Goal: Task Accomplishment & Management: Manage account settings

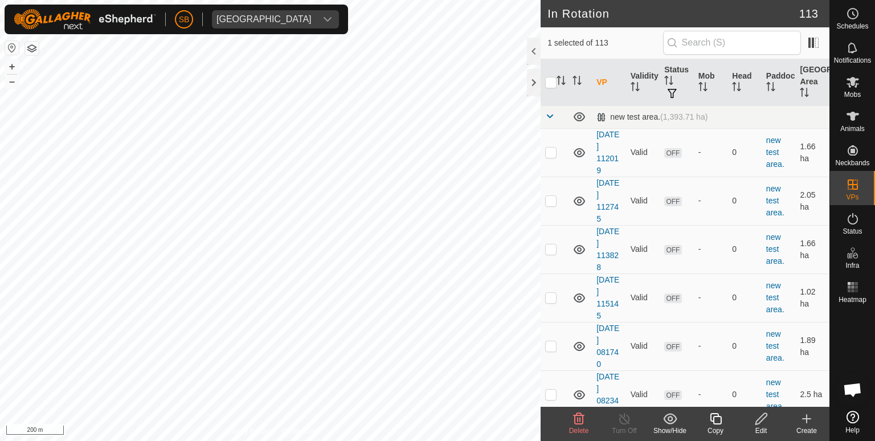
click at [718, 421] on icon at bounding box center [716, 419] width 14 height 14
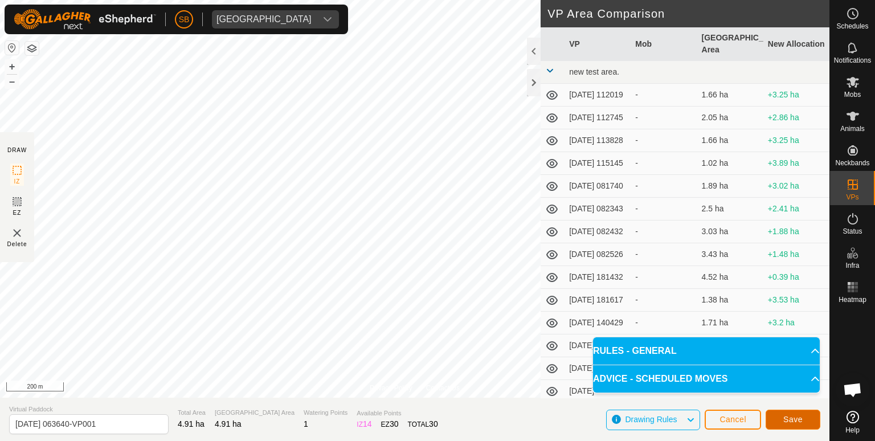
click at [805, 417] on button "Save" at bounding box center [793, 420] width 55 height 20
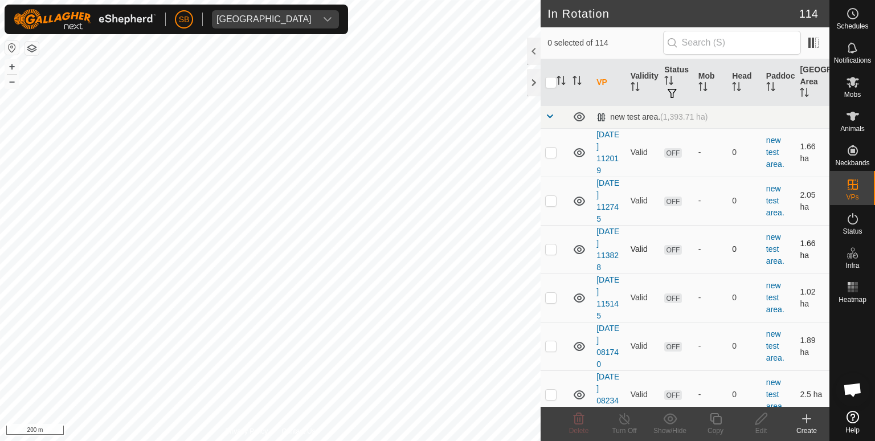
click at [631, 264] on div "In Rotation 114 0 selected of 114 VP Validity Status Mob Head Paddock Grazing A…" at bounding box center [415, 220] width 830 height 441
checkbox input "true"
click at [720, 413] on icon at bounding box center [716, 419] width 14 height 14
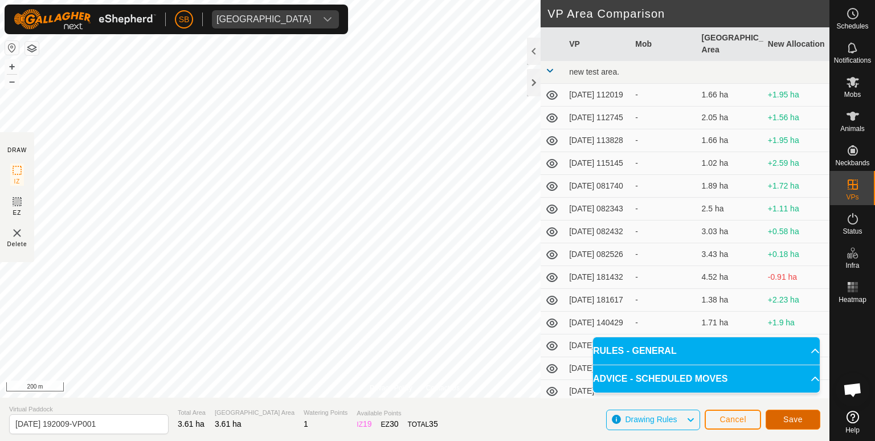
click at [805, 415] on button "Save" at bounding box center [793, 420] width 55 height 20
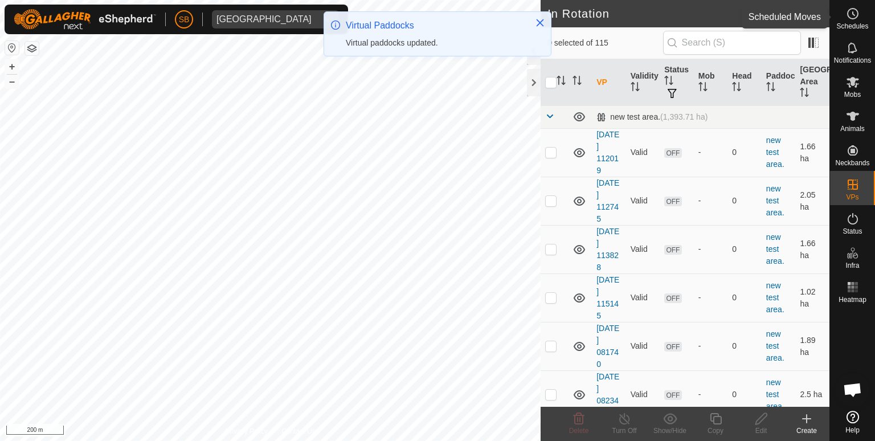
click at [857, 21] on es-schedule-vp-svg-icon at bounding box center [853, 14] width 21 height 18
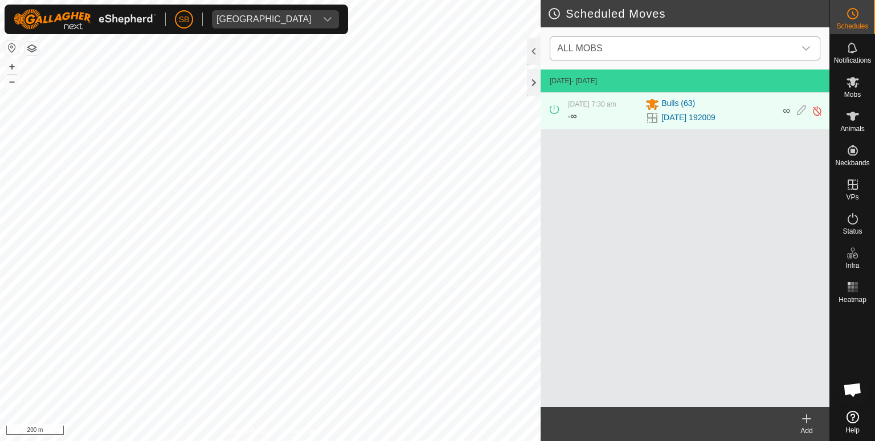
click at [806, 46] on icon "dropdown trigger" at bounding box center [806, 48] width 9 height 9
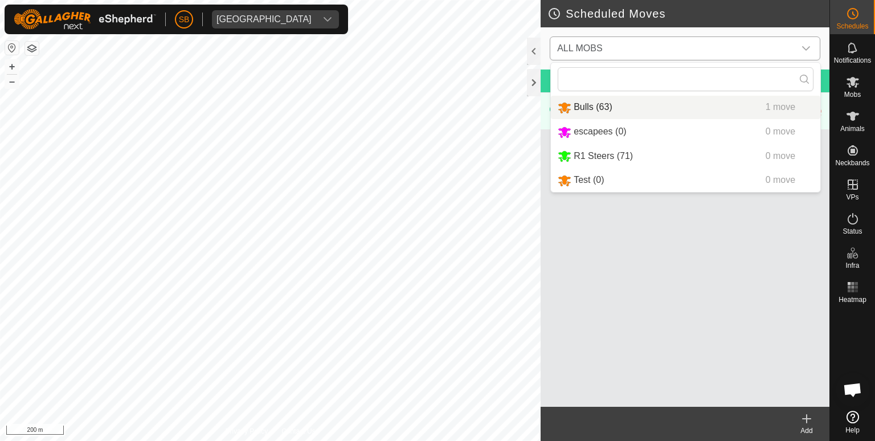
click at [588, 112] on li "Bulls (63) 1 move" at bounding box center [686, 107] width 270 height 23
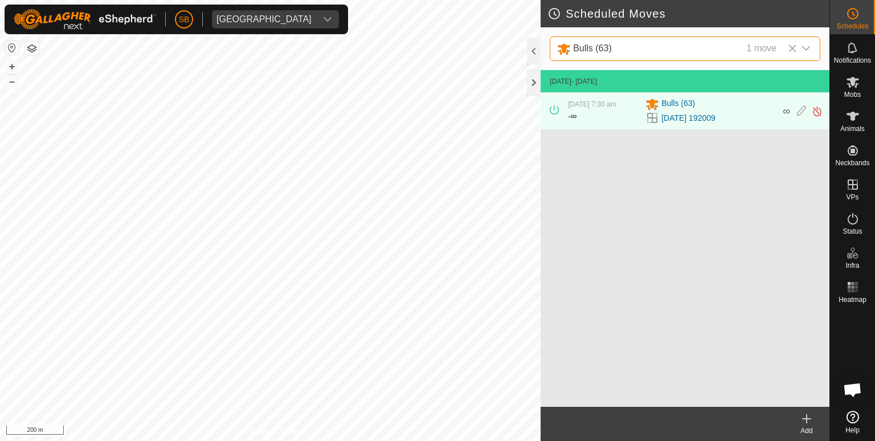
click at [802, 418] on icon at bounding box center [807, 419] width 14 height 14
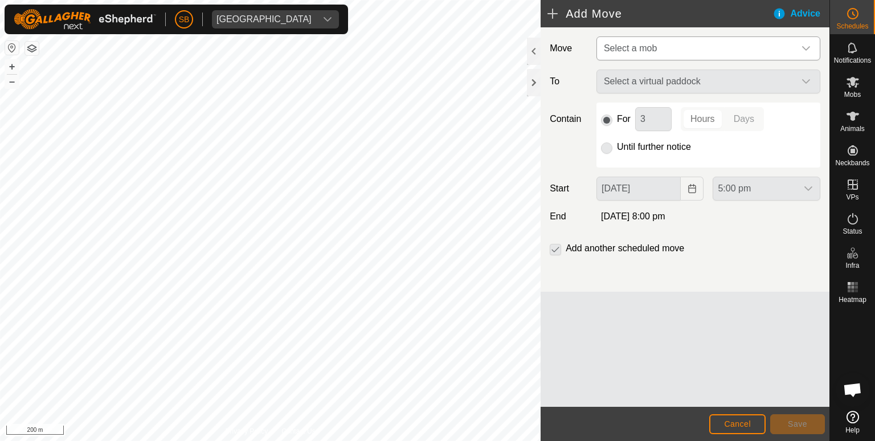
click at [802, 48] on icon "dropdown trigger" at bounding box center [806, 48] width 9 height 9
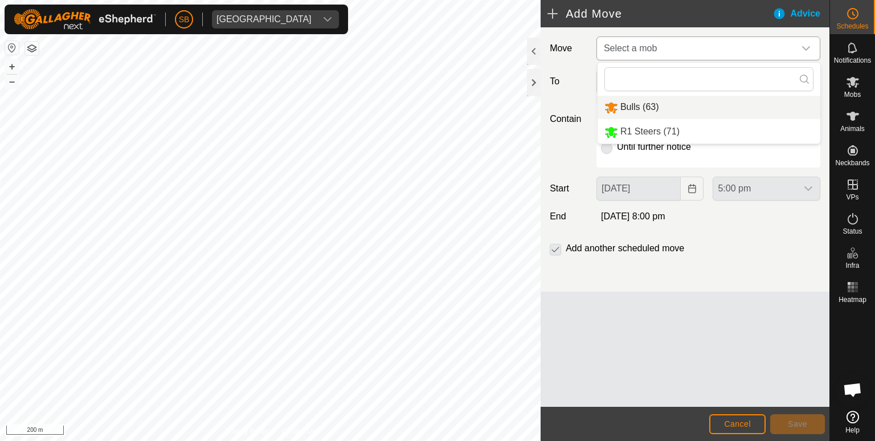
click at [640, 113] on li "Bulls (63)" at bounding box center [709, 107] width 223 height 23
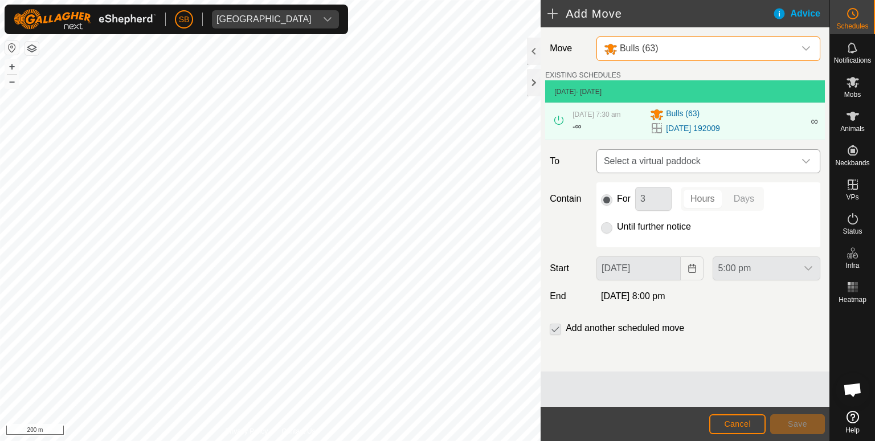
click at [809, 165] on icon "dropdown trigger" at bounding box center [806, 161] width 9 height 9
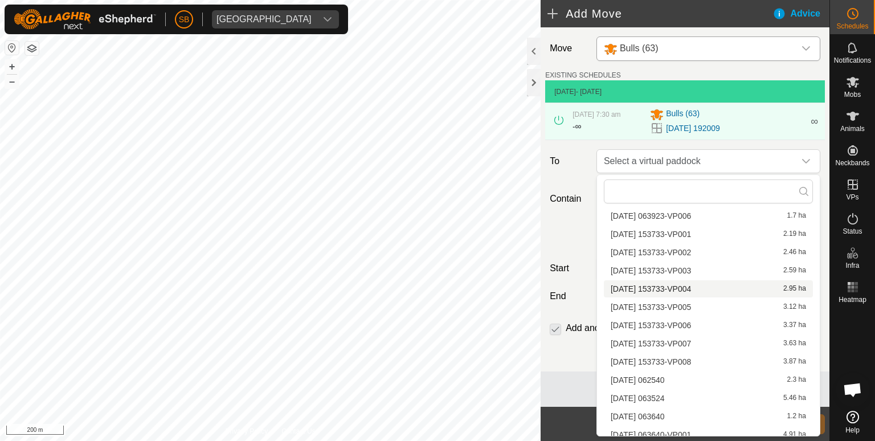
scroll to position [1813, 0]
drag, startPoint x: 720, startPoint y: 216, endPoint x: 715, endPoint y: 256, distance: 40.1
drag, startPoint x: 715, startPoint y: 256, endPoint x: 720, endPoint y: 304, distance: 48.1
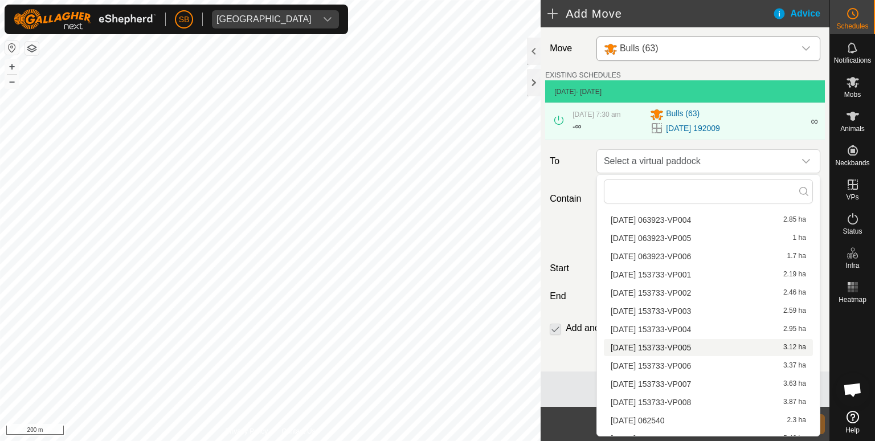
scroll to position [1769, 0]
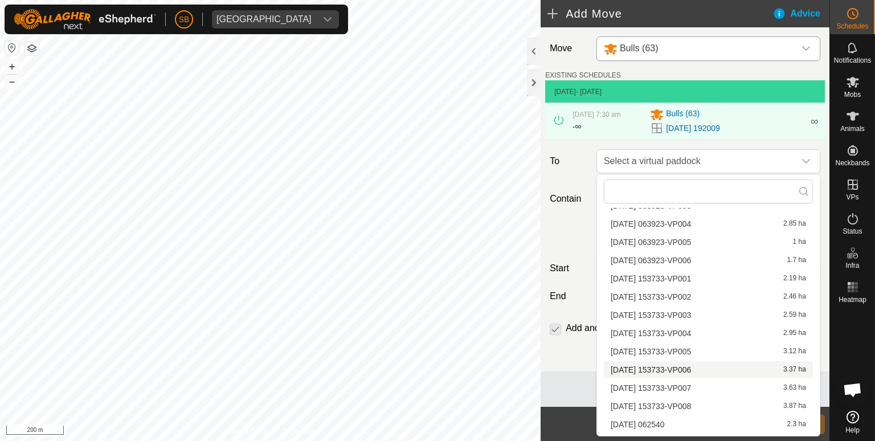
drag, startPoint x: 720, startPoint y: 383, endPoint x: 720, endPoint y: 368, distance: 16.0
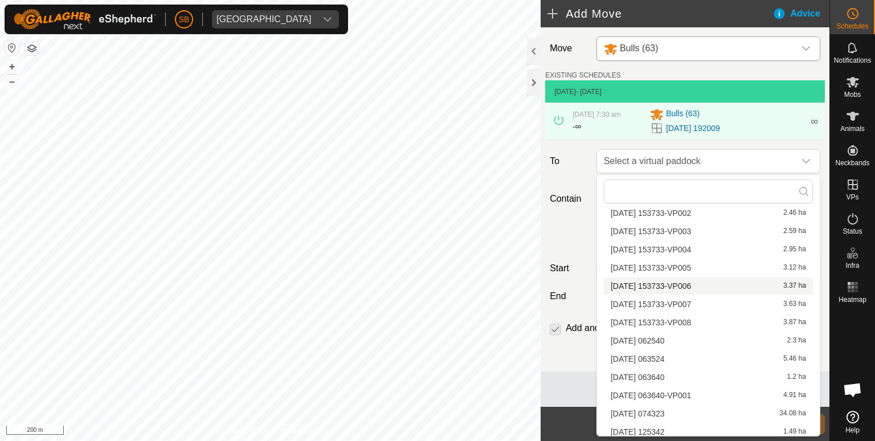
scroll to position [1853, 0]
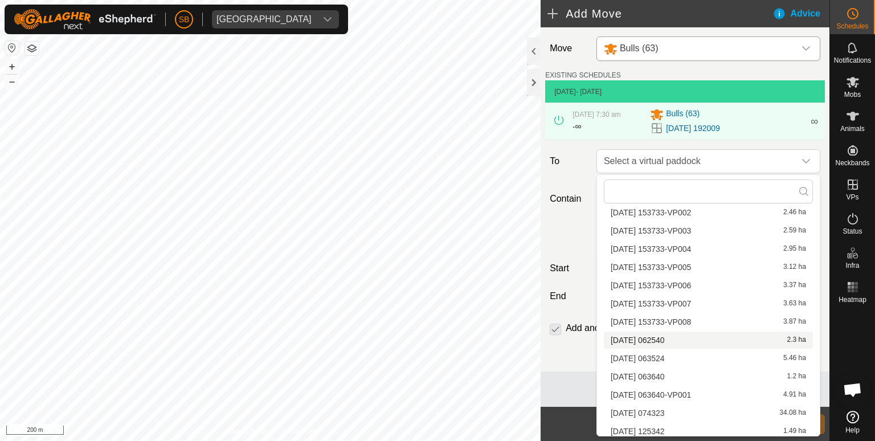
click at [714, 340] on li "[DATE] 062540 2.3 ha" at bounding box center [708, 340] width 209 height 17
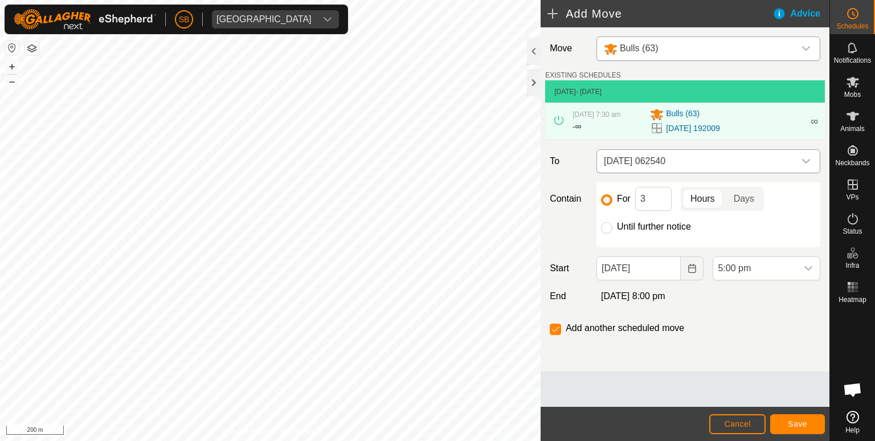
click at [804, 158] on icon "dropdown trigger" at bounding box center [806, 161] width 9 height 9
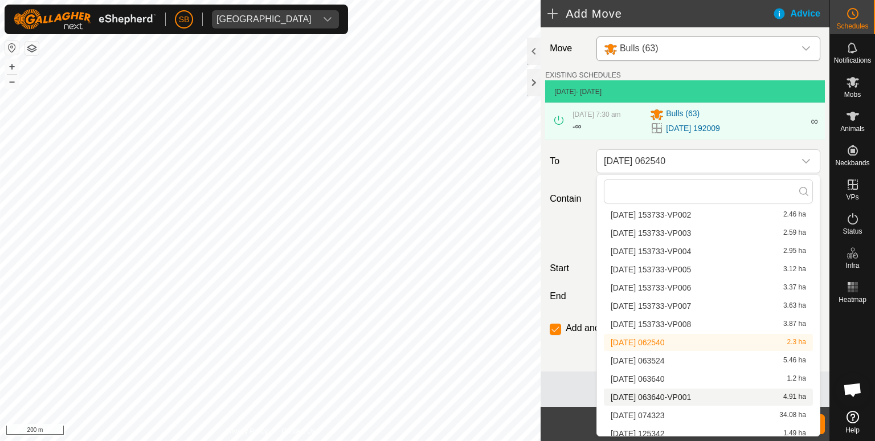
scroll to position [1876, 0]
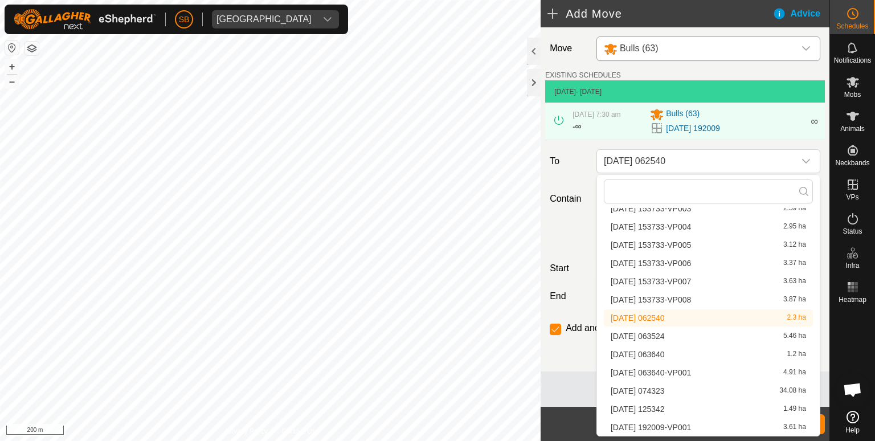
click at [697, 424] on li "[DATE] 192009-VP001 3.61 ha" at bounding box center [708, 427] width 209 height 17
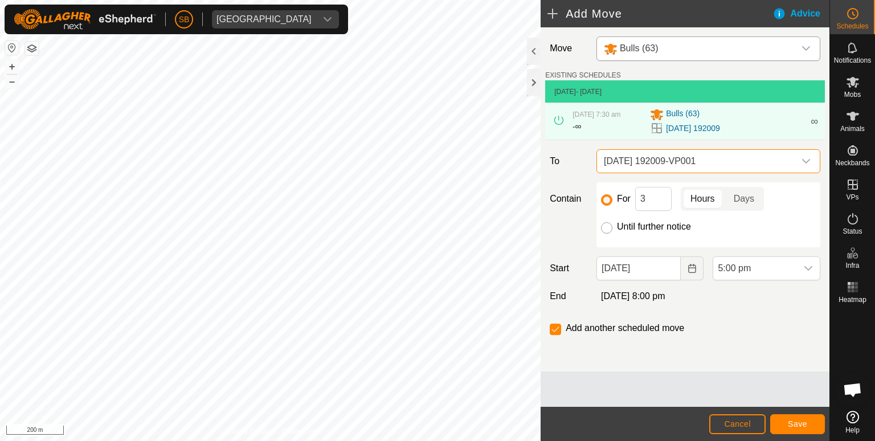
click at [611, 228] on input "Until further notice" at bounding box center [606, 227] width 11 height 11
radio input "true"
checkbox input "false"
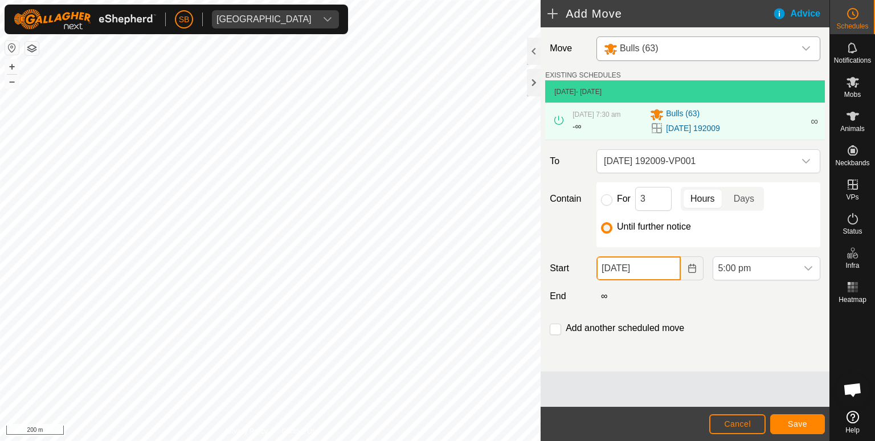
click at [634, 264] on input "[DATE]" at bounding box center [639, 268] width 85 height 24
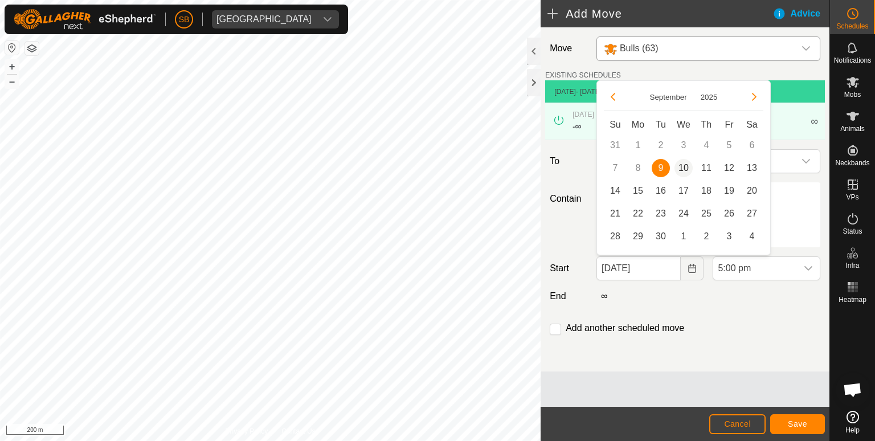
click at [679, 167] on span "10" at bounding box center [684, 168] width 18 height 18
type input "[DATE]"
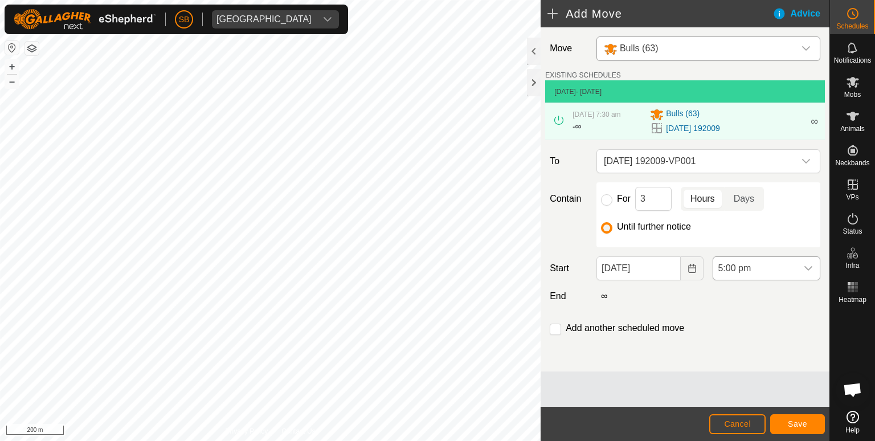
click at [806, 266] on icon "dropdown trigger" at bounding box center [809, 268] width 8 height 5
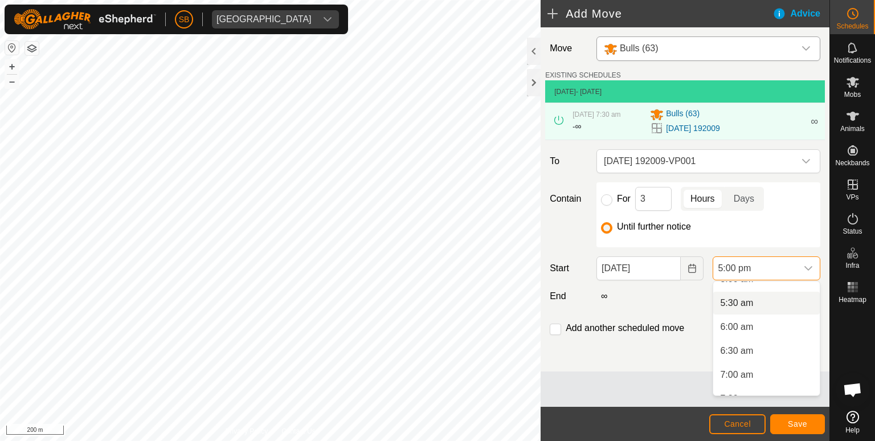
scroll to position [255, 0]
click at [748, 369] on li "7:30 am" at bounding box center [766, 371] width 107 height 23
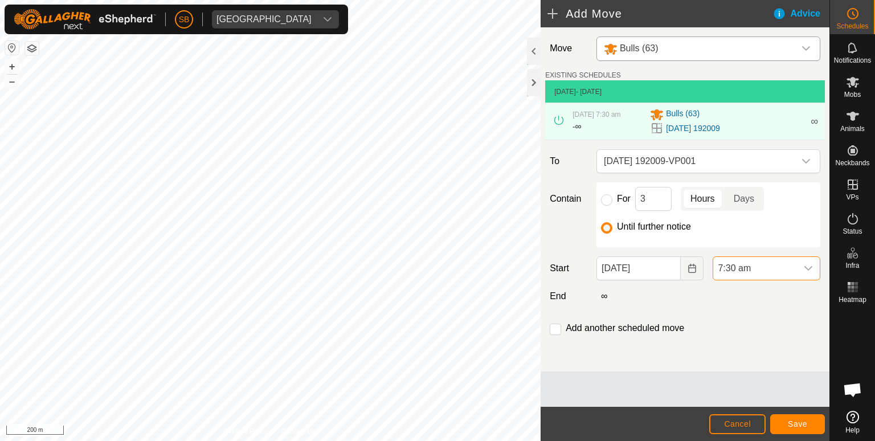
scroll to position [722, 0]
click at [808, 423] on button "Save" at bounding box center [797, 424] width 55 height 20
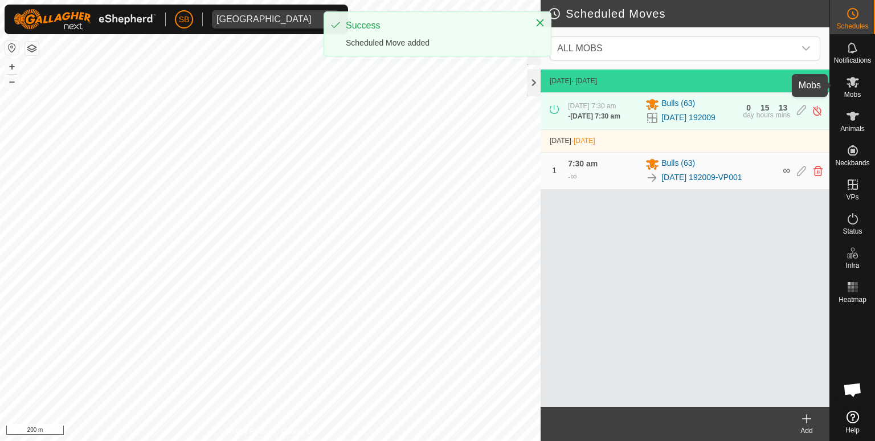
click at [856, 76] on icon at bounding box center [853, 82] width 14 height 14
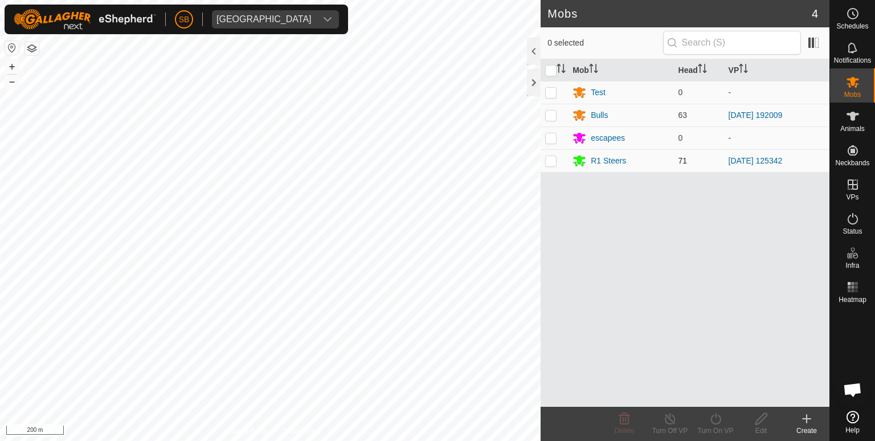
click at [554, 158] on p-checkbox at bounding box center [550, 160] width 11 height 9
checkbox input "true"
click at [144, 440] on html "SB Tangihanga station Schedules Notifications Mobs Animals Neckbands VPs Status…" at bounding box center [437, 220] width 875 height 441
click at [712, 417] on icon at bounding box center [716, 419] width 14 height 14
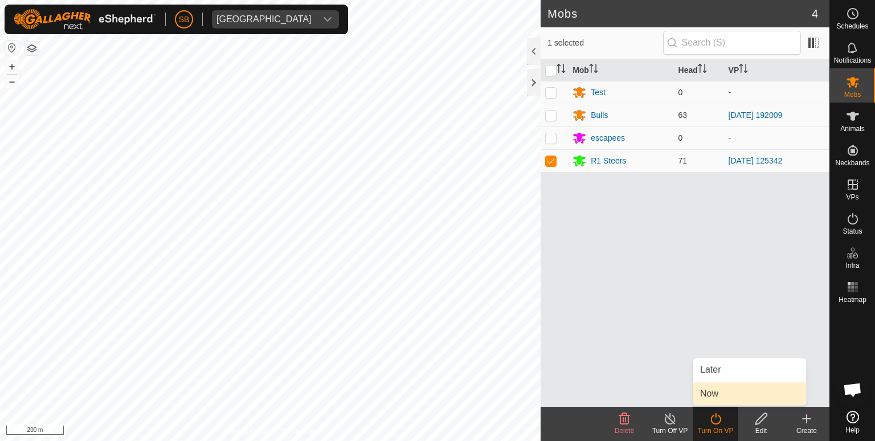
click at [722, 393] on link "Now" at bounding box center [749, 393] width 113 height 23
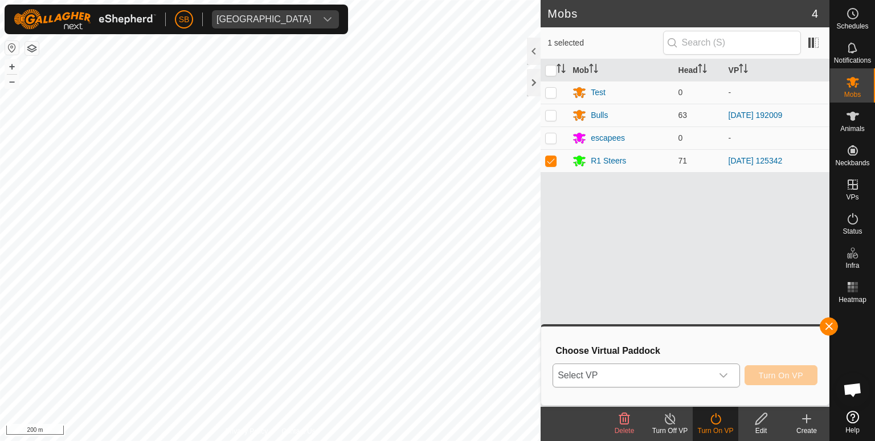
click at [721, 375] on icon "dropdown trigger" at bounding box center [723, 375] width 9 height 9
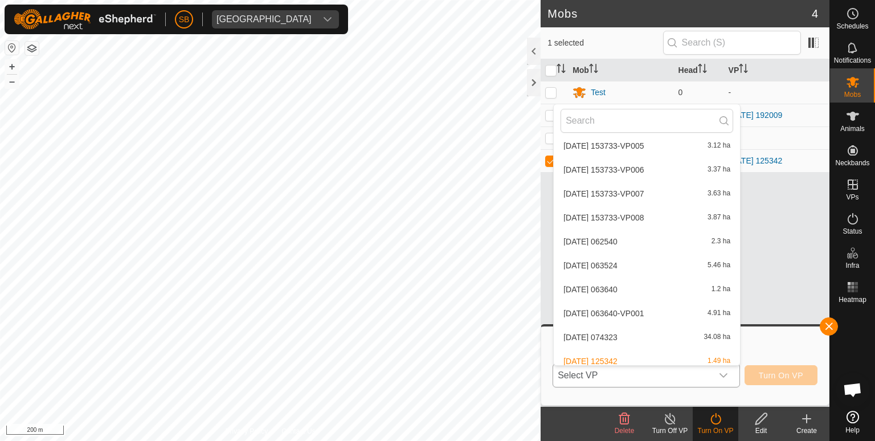
scroll to position [2549, 0]
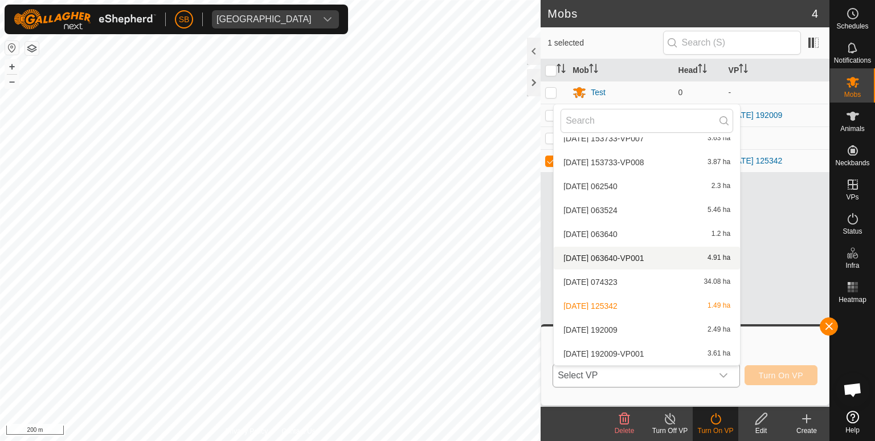
click at [661, 259] on li "[DATE] 063640-VP001 4.91 ha" at bounding box center [647, 258] width 186 height 23
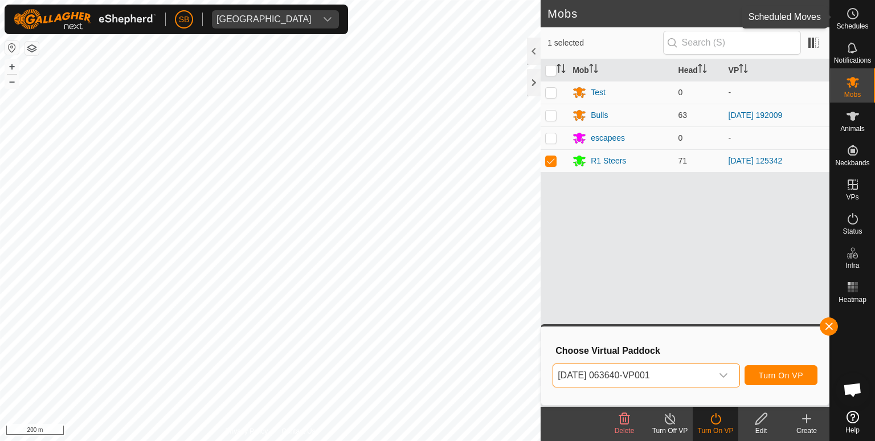
click at [848, 21] on es-schedule-vp-svg-icon at bounding box center [853, 14] width 21 height 18
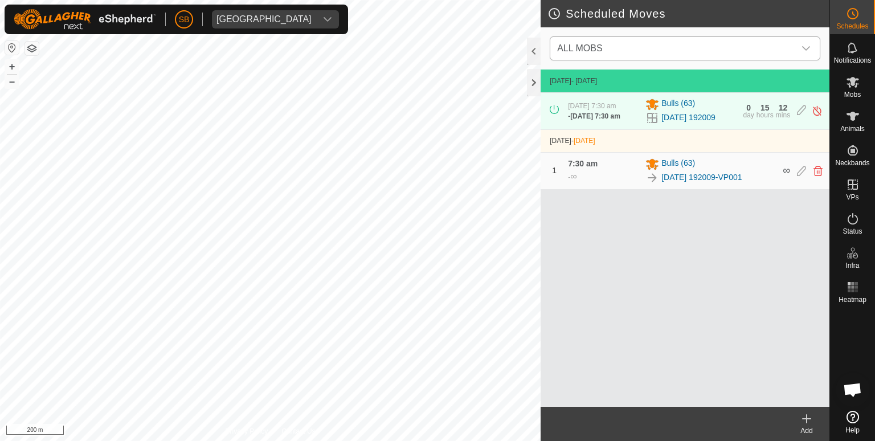
click at [805, 44] on icon "dropdown trigger" at bounding box center [806, 48] width 9 height 9
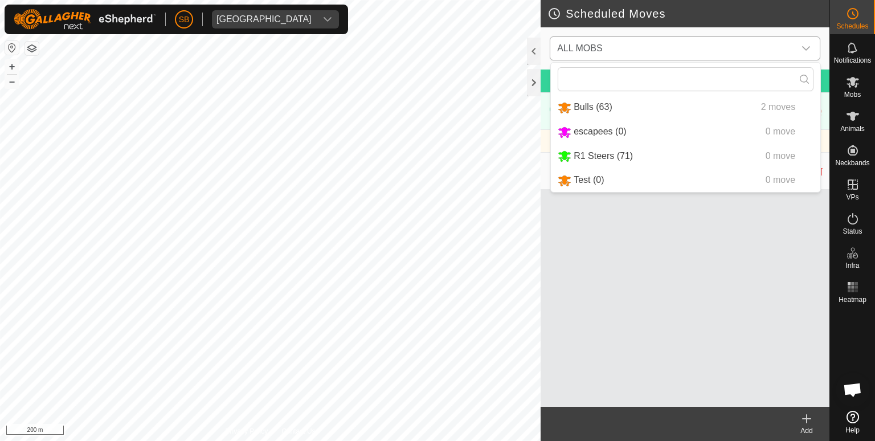
click at [591, 160] on li "R1 Steers (71) 0 move" at bounding box center [686, 156] width 270 height 23
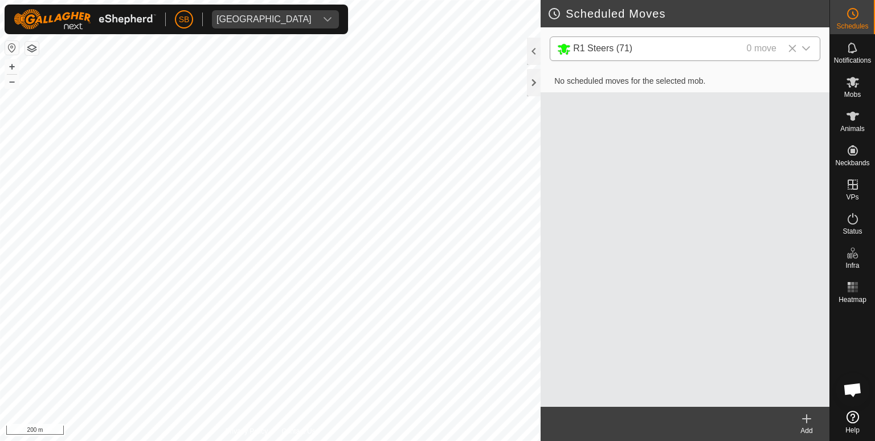
click at [809, 420] on icon at bounding box center [807, 419] width 14 height 14
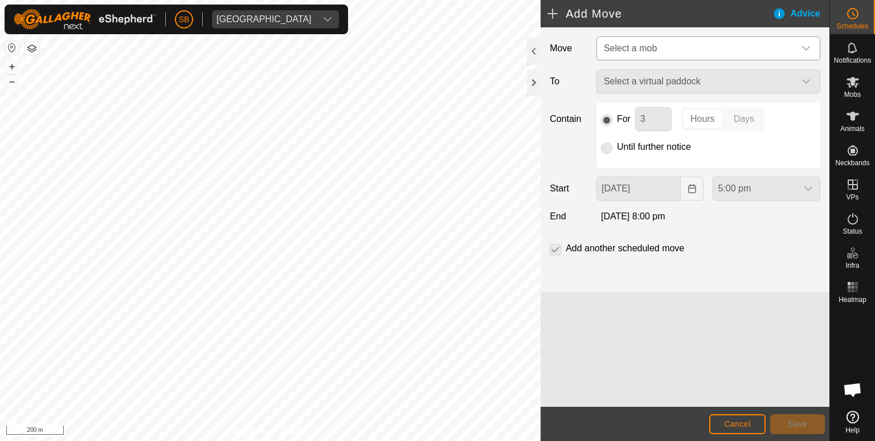
click at [802, 46] on icon "dropdown trigger" at bounding box center [806, 48] width 9 height 9
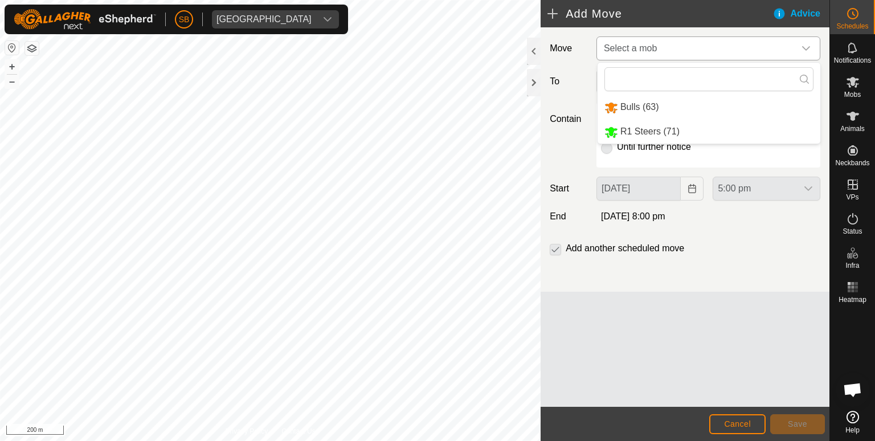
click at [638, 129] on li "R1 Steers (71)" at bounding box center [709, 131] width 223 height 23
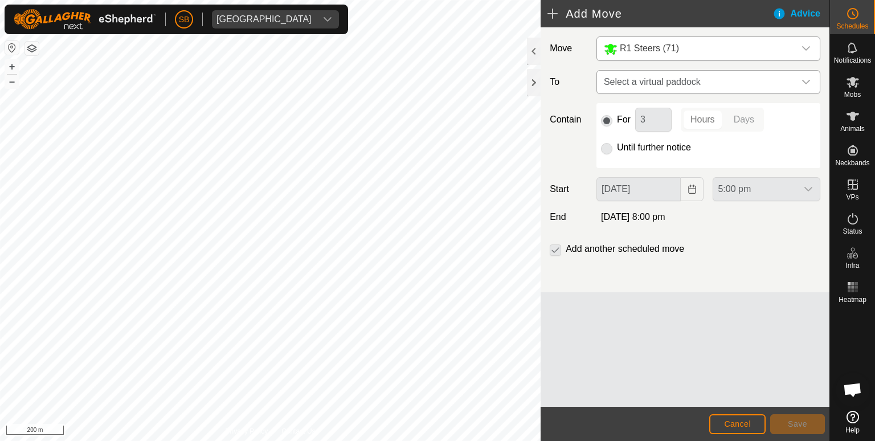
click at [806, 79] on icon "dropdown trigger" at bounding box center [806, 81] width 9 height 9
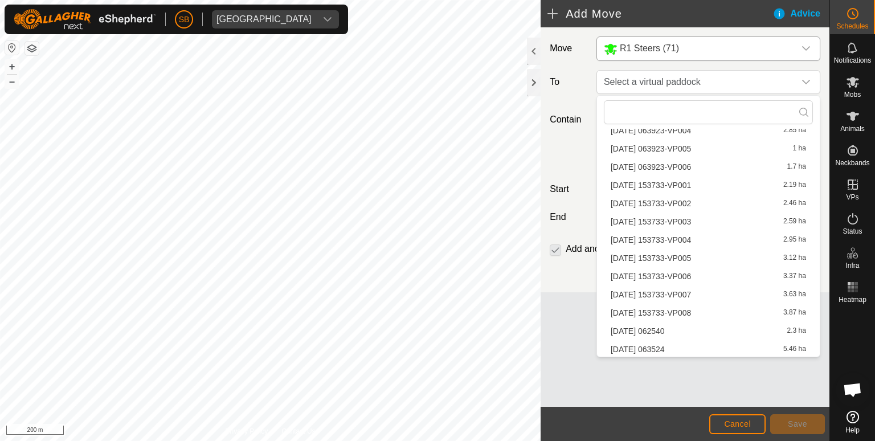
scroll to position [1894, 0]
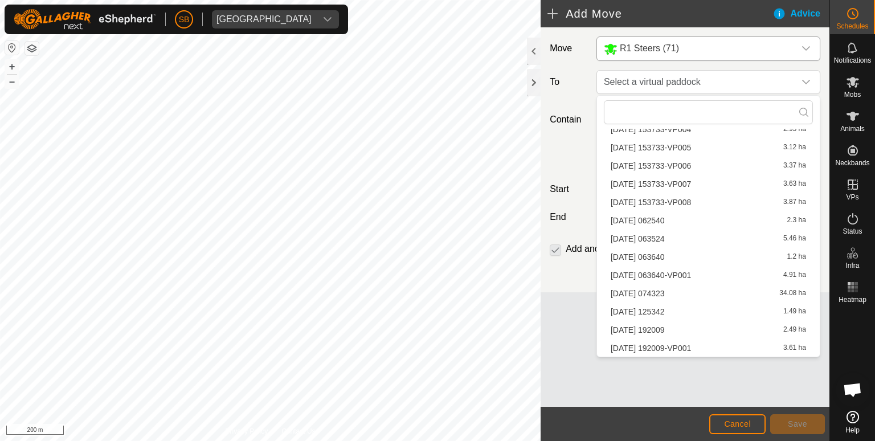
click at [681, 273] on li "[DATE] 063640-VP001 4.91 ha" at bounding box center [708, 275] width 209 height 17
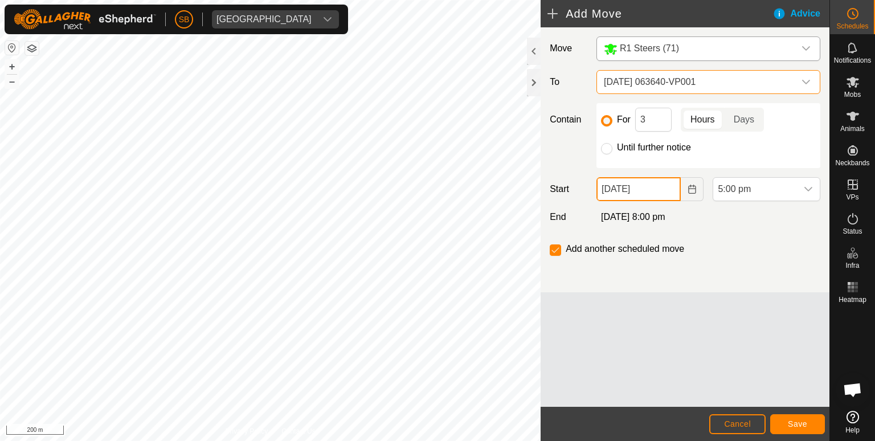
click at [655, 185] on input "[DATE]" at bounding box center [639, 189] width 85 height 24
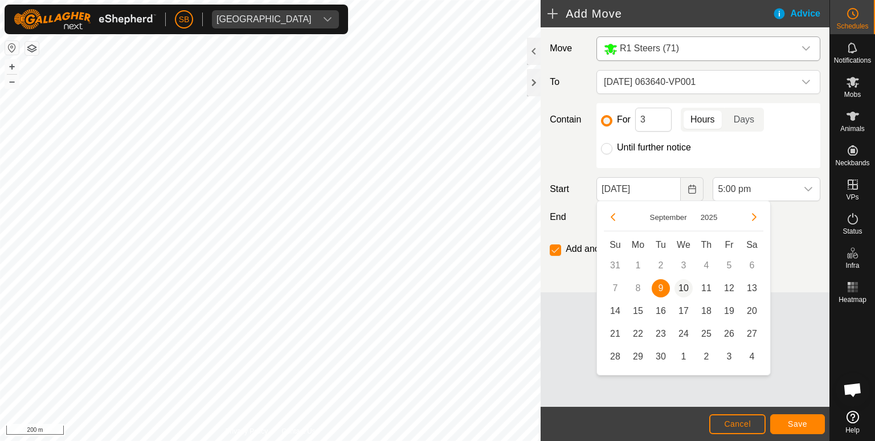
click at [684, 283] on span "10" at bounding box center [684, 288] width 18 height 18
type input "[DATE]"
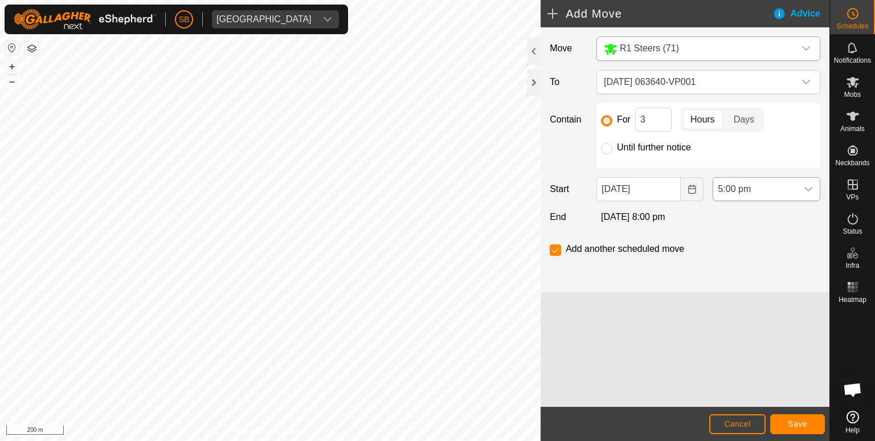
click at [807, 185] on icon "dropdown trigger" at bounding box center [808, 189] width 9 height 9
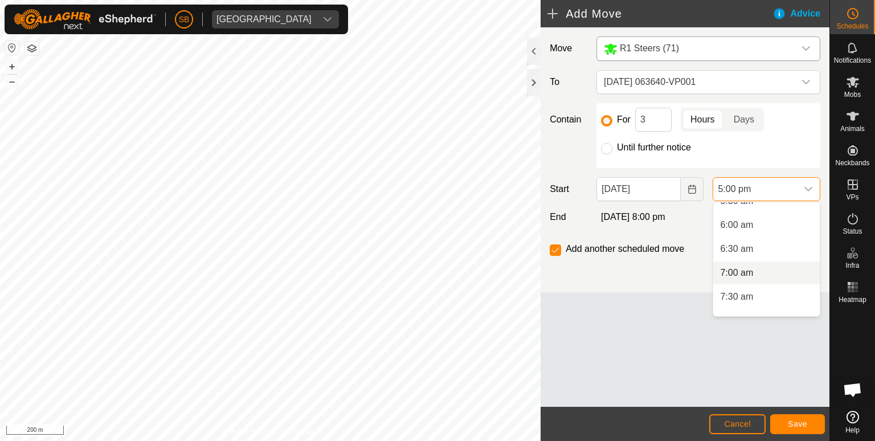
scroll to position [276, 0]
click at [743, 226] on li "6:00 am" at bounding box center [766, 225] width 107 height 23
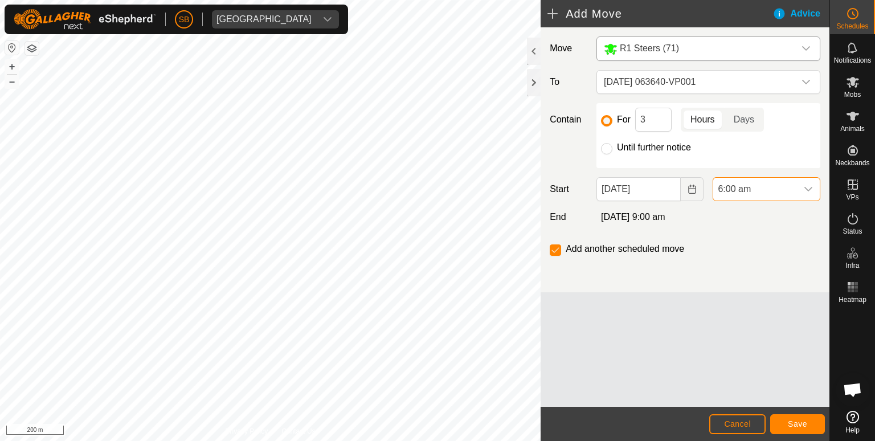
scroll to position [722, 0]
click at [790, 426] on span "Save" at bounding box center [797, 423] width 19 height 9
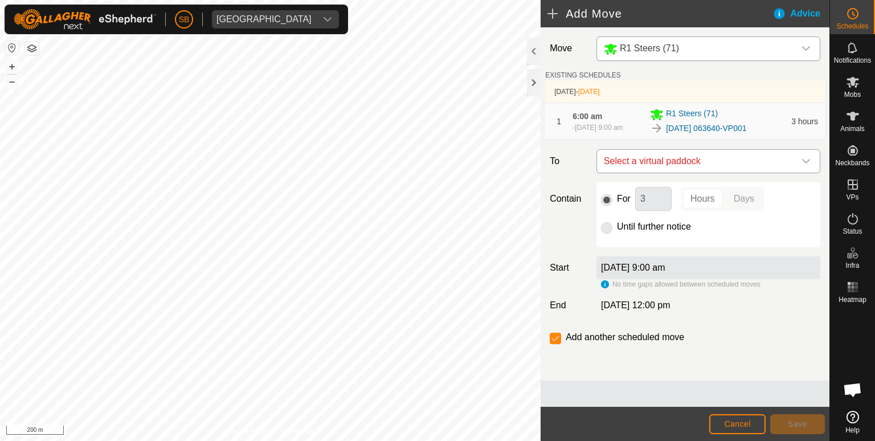
click at [806, 164] on icon "dropdown trigger" at bounding box center [806, 161] width 8 height 5
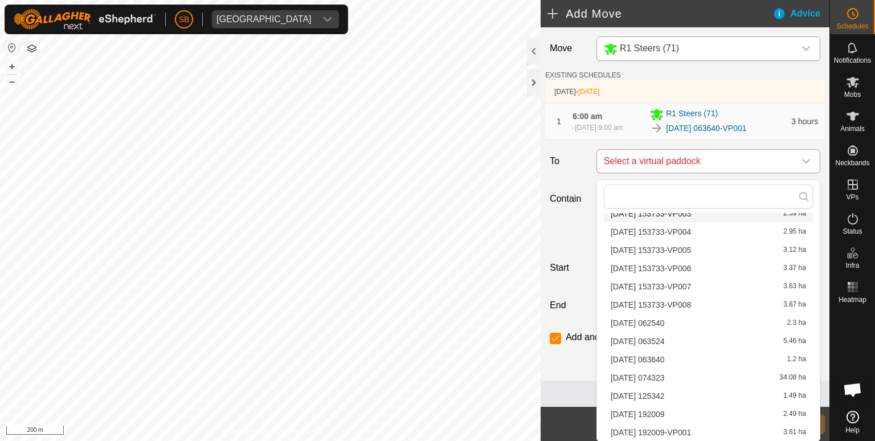
scroll to position [1868, 0]
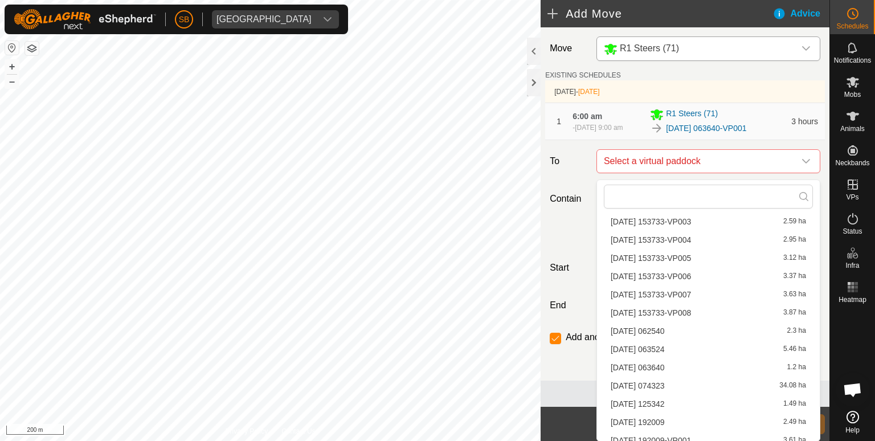
click at [557, 247] on div "Contain For 3 Hours Days Until further notice" at bounding box center [685, 214] width 280 height 65
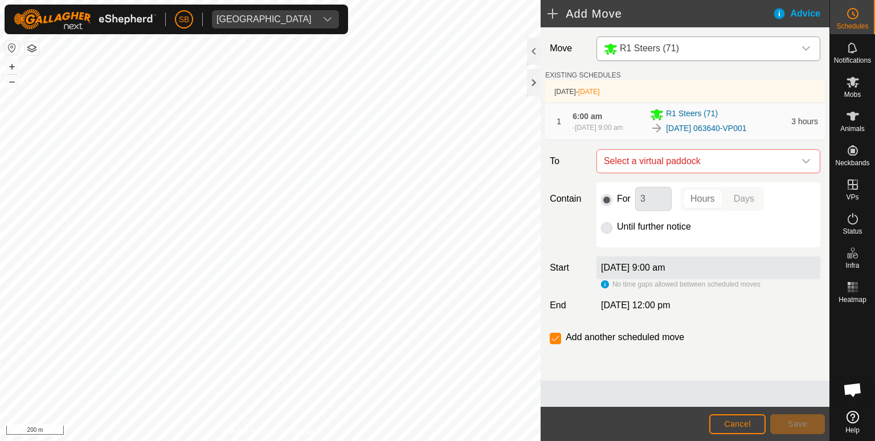
click at [607, 234] on p-radiobutton at bounding box center [606, 227] width 11 height 14
click at [607, 233] on p-radiobutton at bounding box center [606, 227] width 11 height 14
click at [623, 124] on span "[DATE] 9:00 am" at bounding box center [599, 128] width 48 height 8
click at [733, 424] on span "Cancel" at bounding box center [737, 423] width 27 height 9
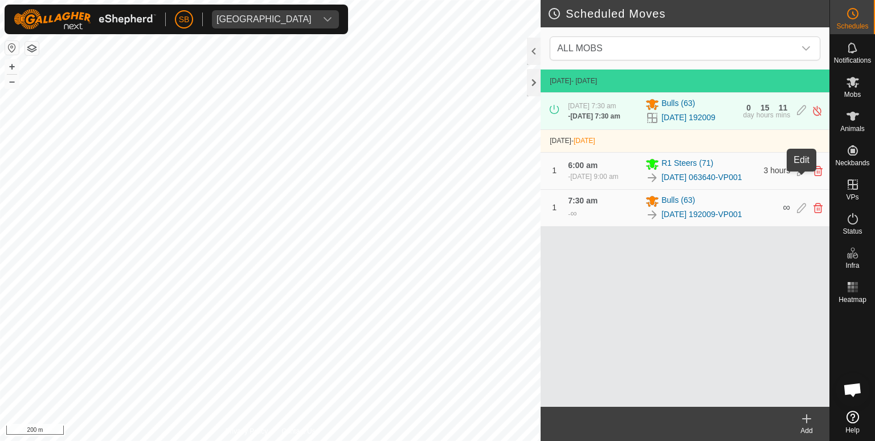
click at [801, 176] on icon at bounding box center [801, 171] width 9 height 10
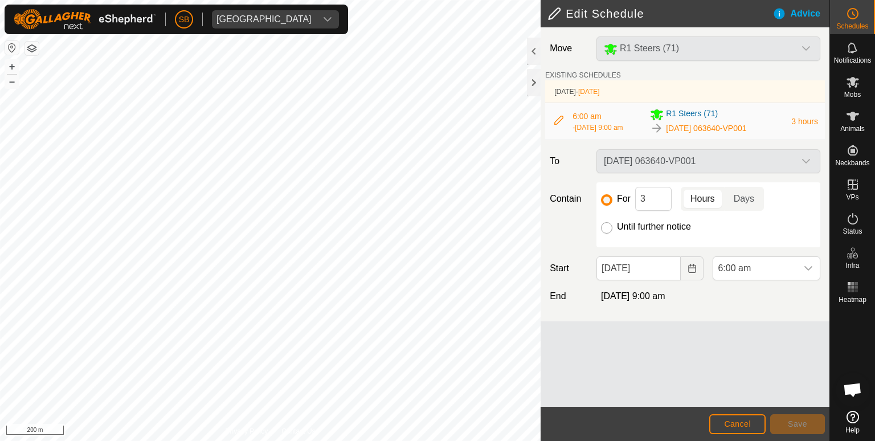
click at [605, 234] on input "Until further notice" at bounding box center [606, 227] width 11 height 11
radio input "true"
click at [807, 422] on button "Save" at bounding box center [797, 424] width 55 height 20
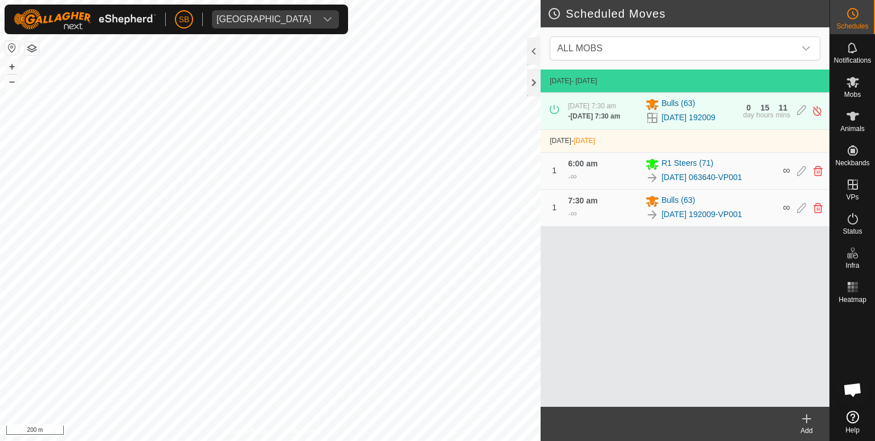
click at [804, 417] on icon at bounding box center [807, 419] width 14 height 14
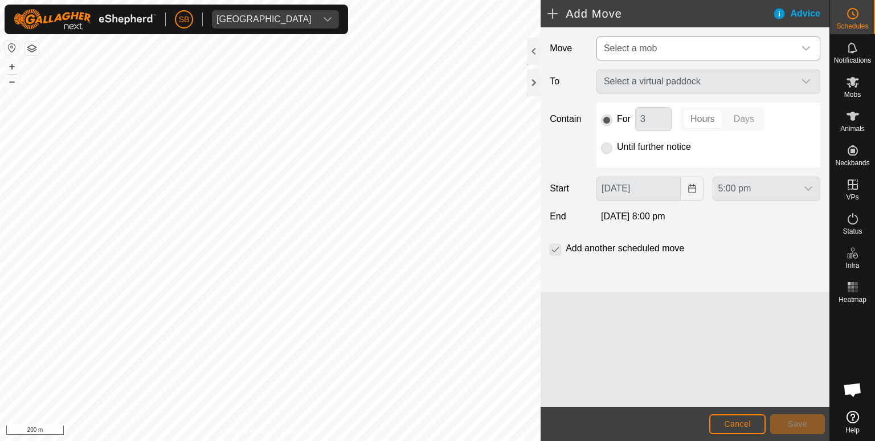
click at [802, 46] on icon "dropdown trigger" at bounding box center [806, 48] width 9 height 9
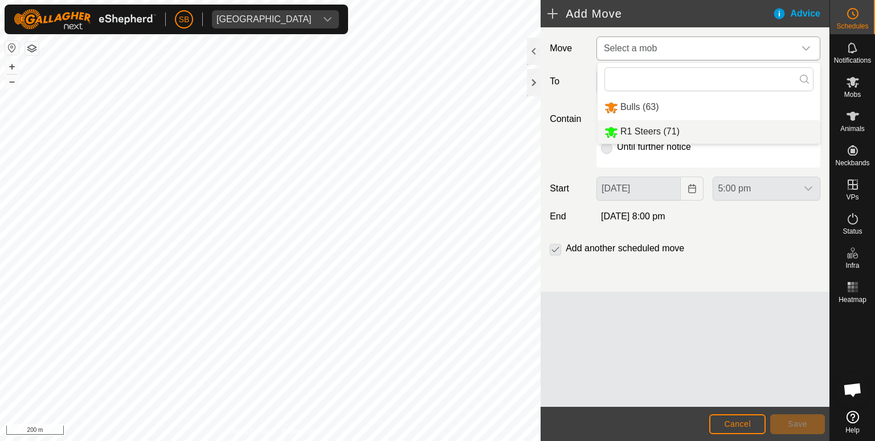
click at [667, 133] on li "R1 Steers (71)" at bounding box center [709, 131] width 223 height 23
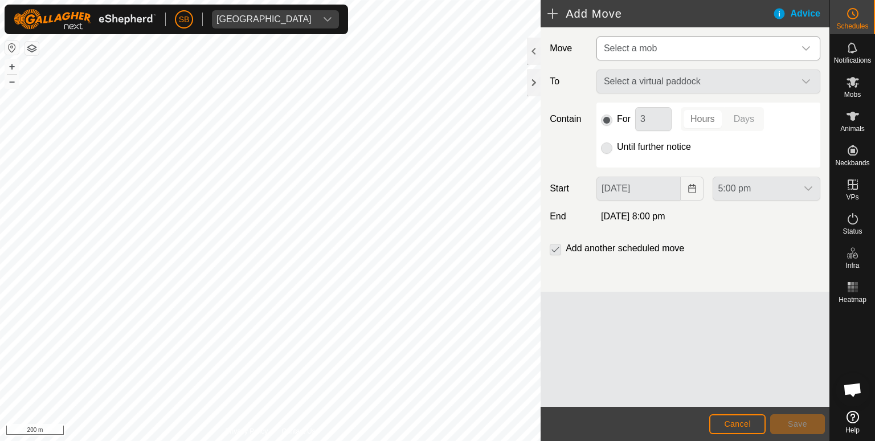
type input "[DATE]"
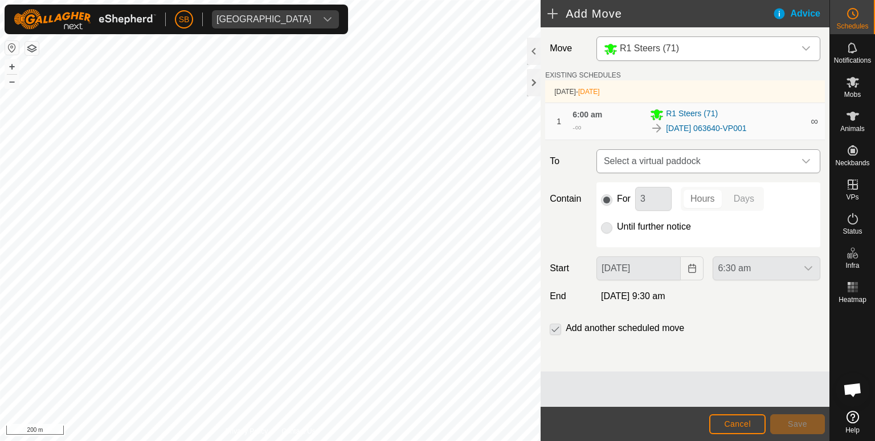
click at [810, 163] on icon "dropdown trigger" at bounding box center [806, 161] width 9 height 9
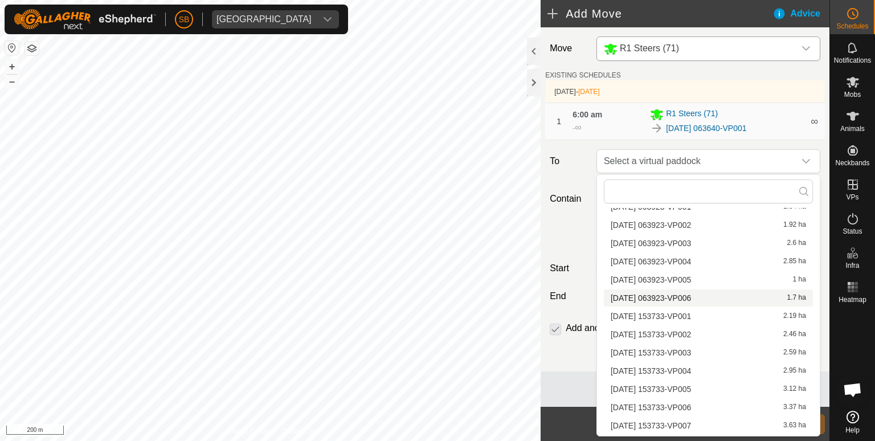
scroll to position [1876, 0]
click at [701, 335] on li "[DATE] 063524 5.46 ha" at bounding box center [708, 336] width 209 height 17
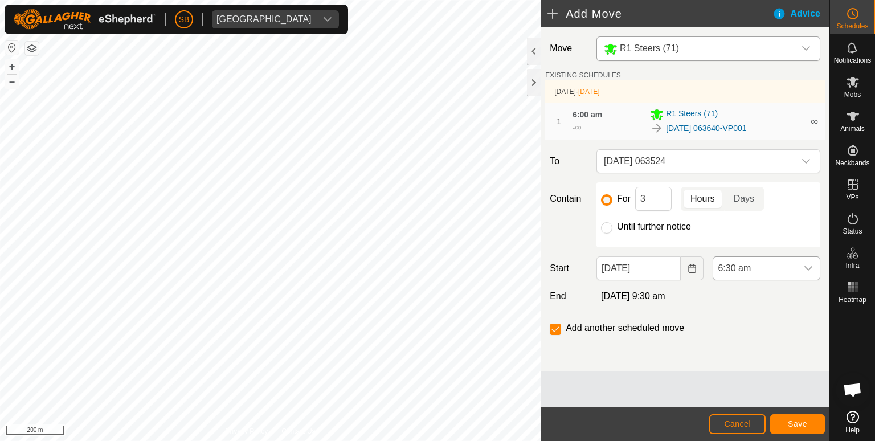
click at [809, 267] on icon "dropdown trigger" at bounding box center [808, 268] width 9 height 9
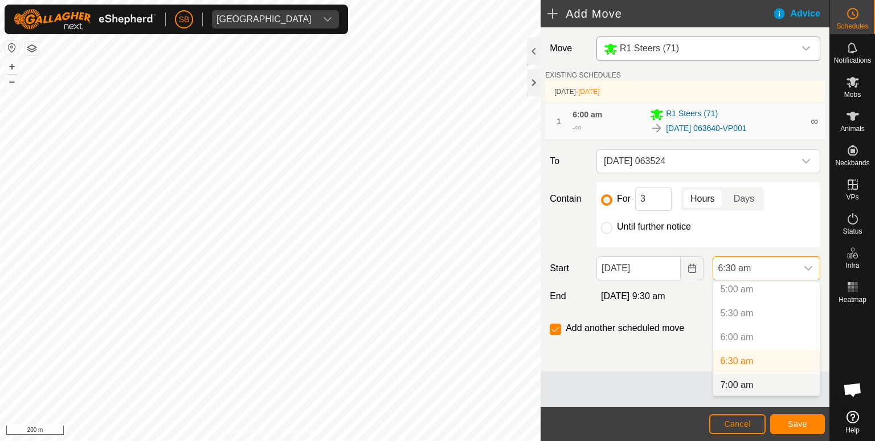
scroll to position [244, 0]
click at [781, 383] on li "7:00 am" at bounding box center [766, 384] width 107 height 23
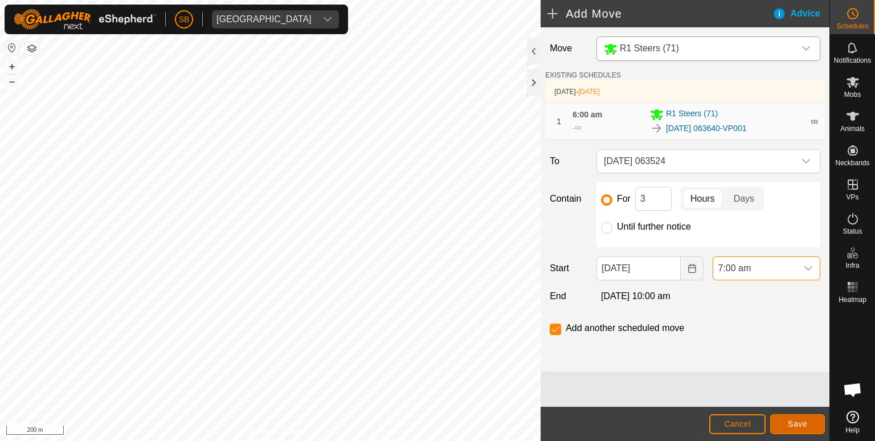
click at [811, 422] on button "Save" at bounding box center [797, 424] width 55 height 20
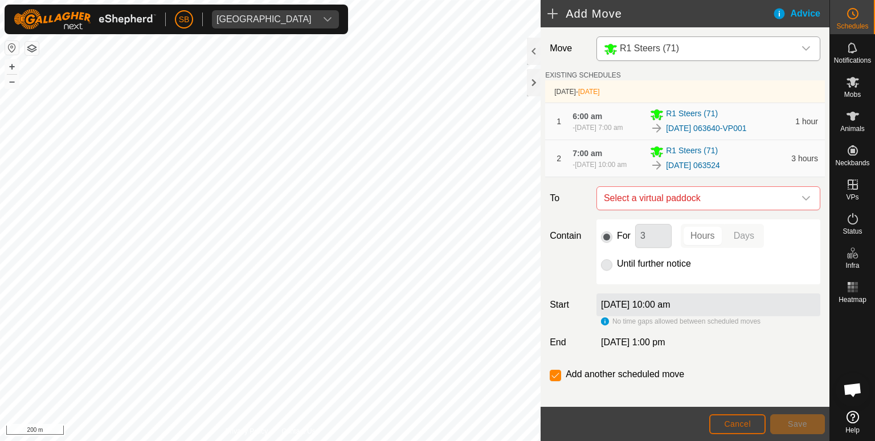
click at [733, 424] on span "Cancel" at bounding box center [737, 423] width 27 height 9
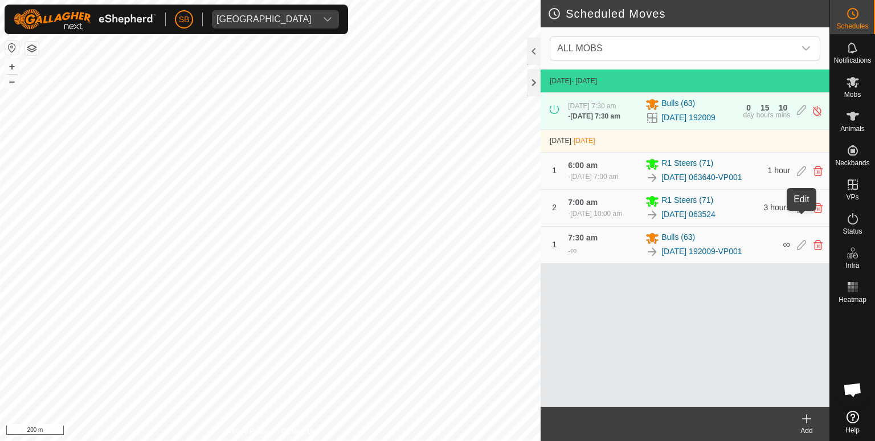
click at [799, 213] on icon at bounding box center [801, 208] width 9 height 10
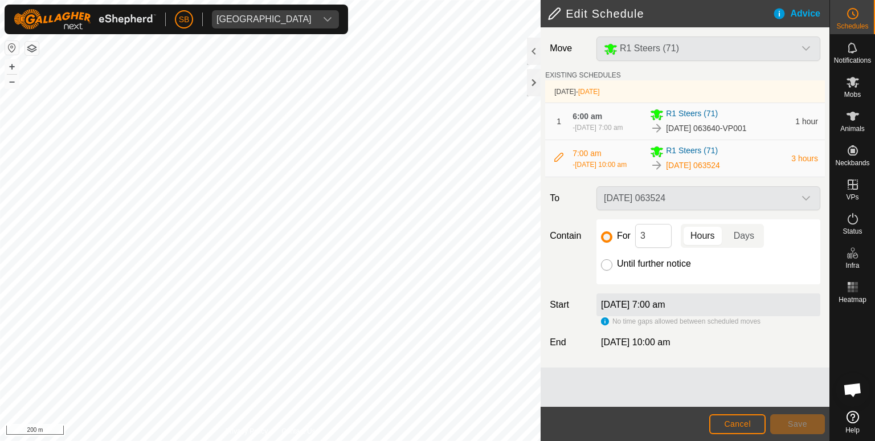
click at [603, 271] on input "Until further notice" at bounding box center [606, 264] width 11 height 11
radio input "true"
click at [811, 421] on button "Save" at bounding box center [797, 424] width 55 height 20
